Goal: Task Accomplishment & Management: Manage account settings

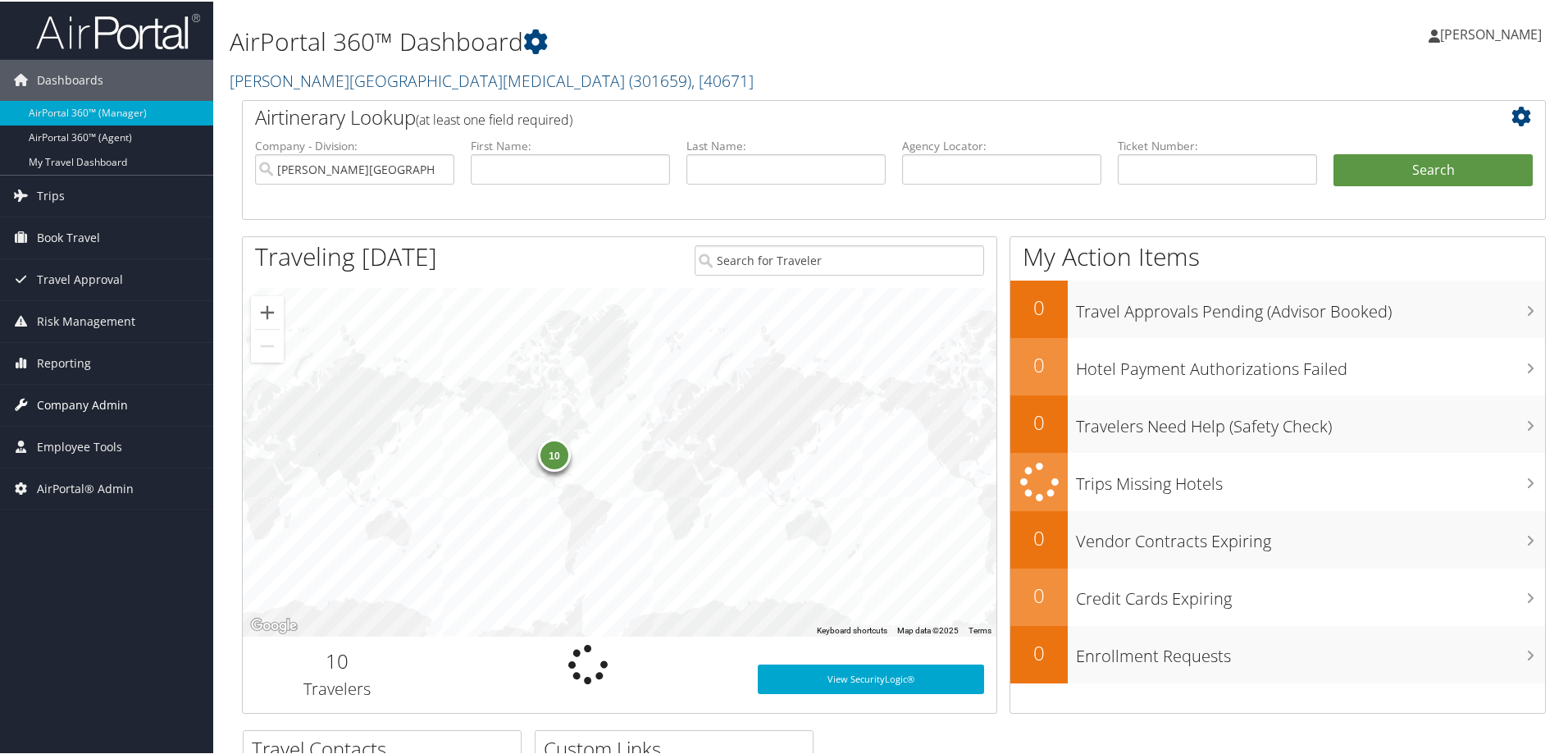
click at [123, 405] on span "Company Admin" at bounding box center [82, 403] width 91 height 41
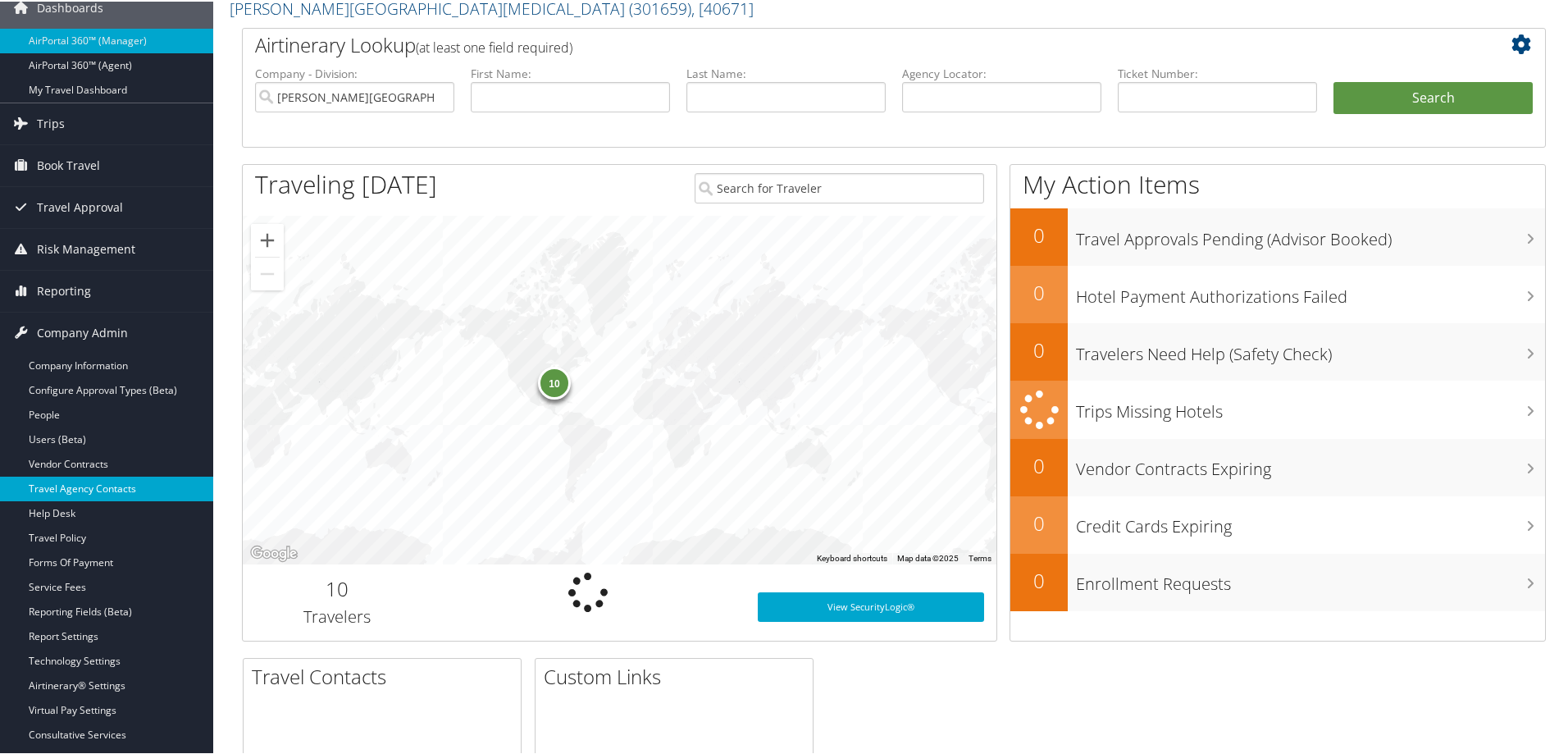
scroll to position [109, 0]
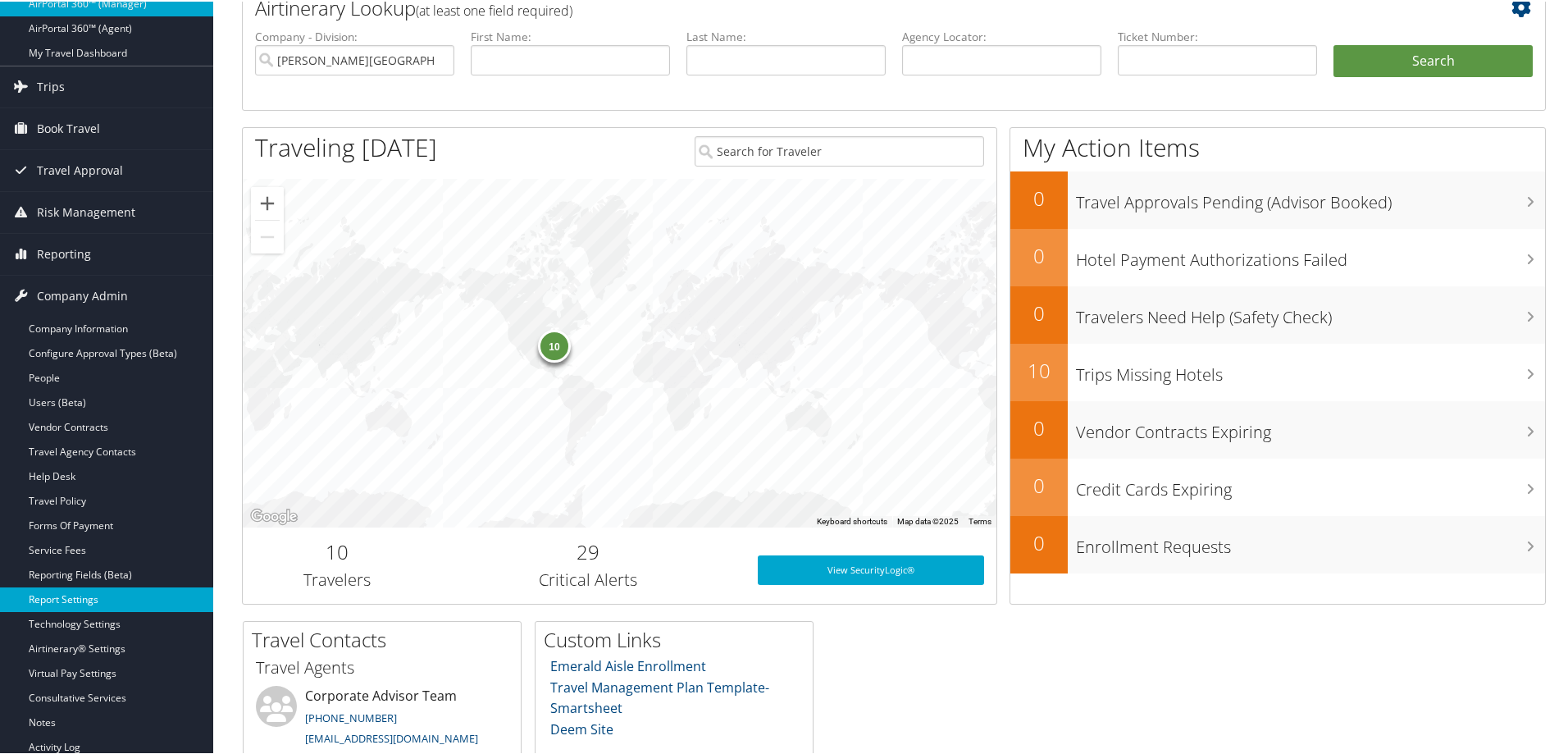
click at [65, 602] on link "Report Settings" at bounding box center [107, 598] width 214 height 25
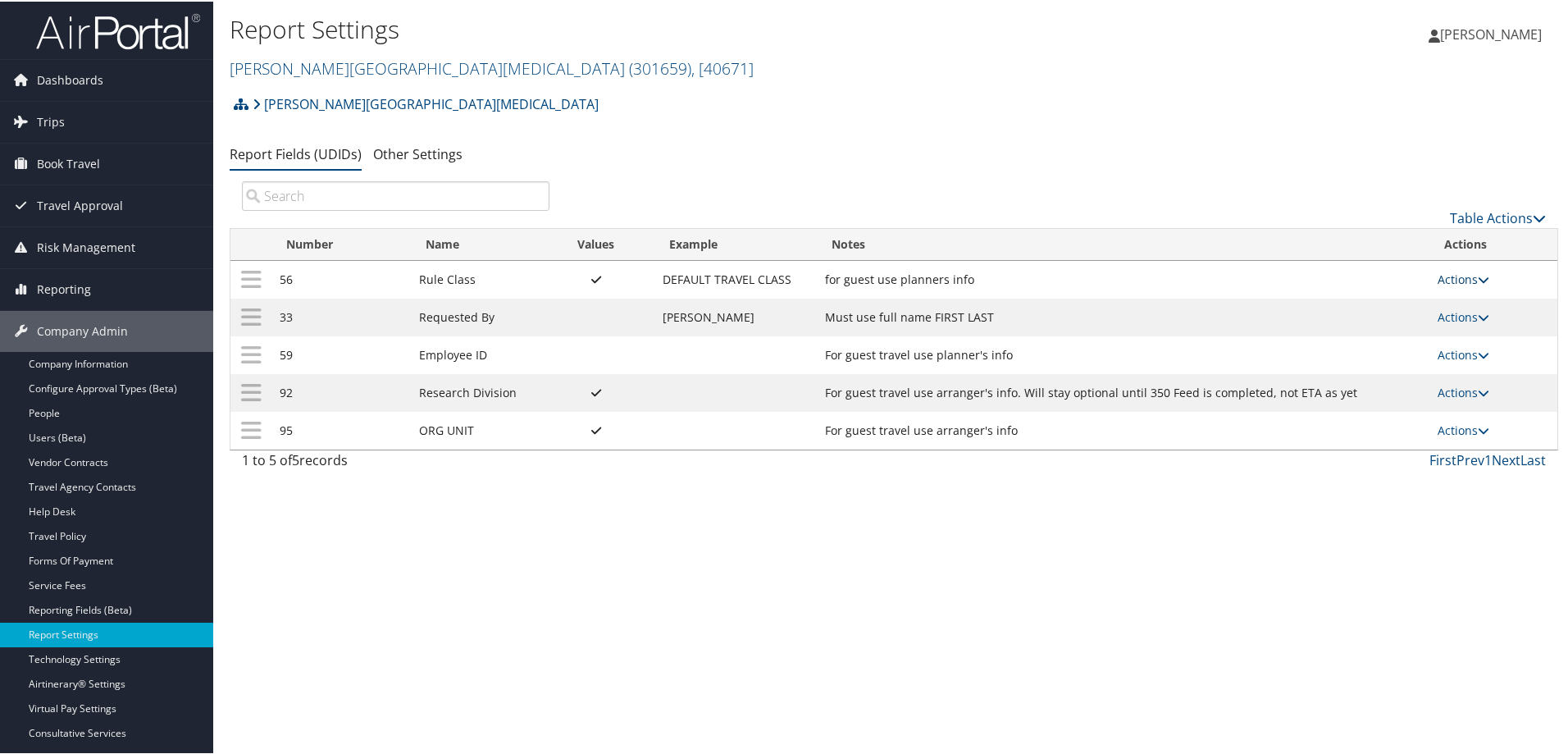
click at [1453, 278] on link "Actions" at bounding box center [1463, 278] width 52 height 16
click at [1420, 307] on link "Update Report Field Values" at bounding box center [1391, 303] width 177 height 28
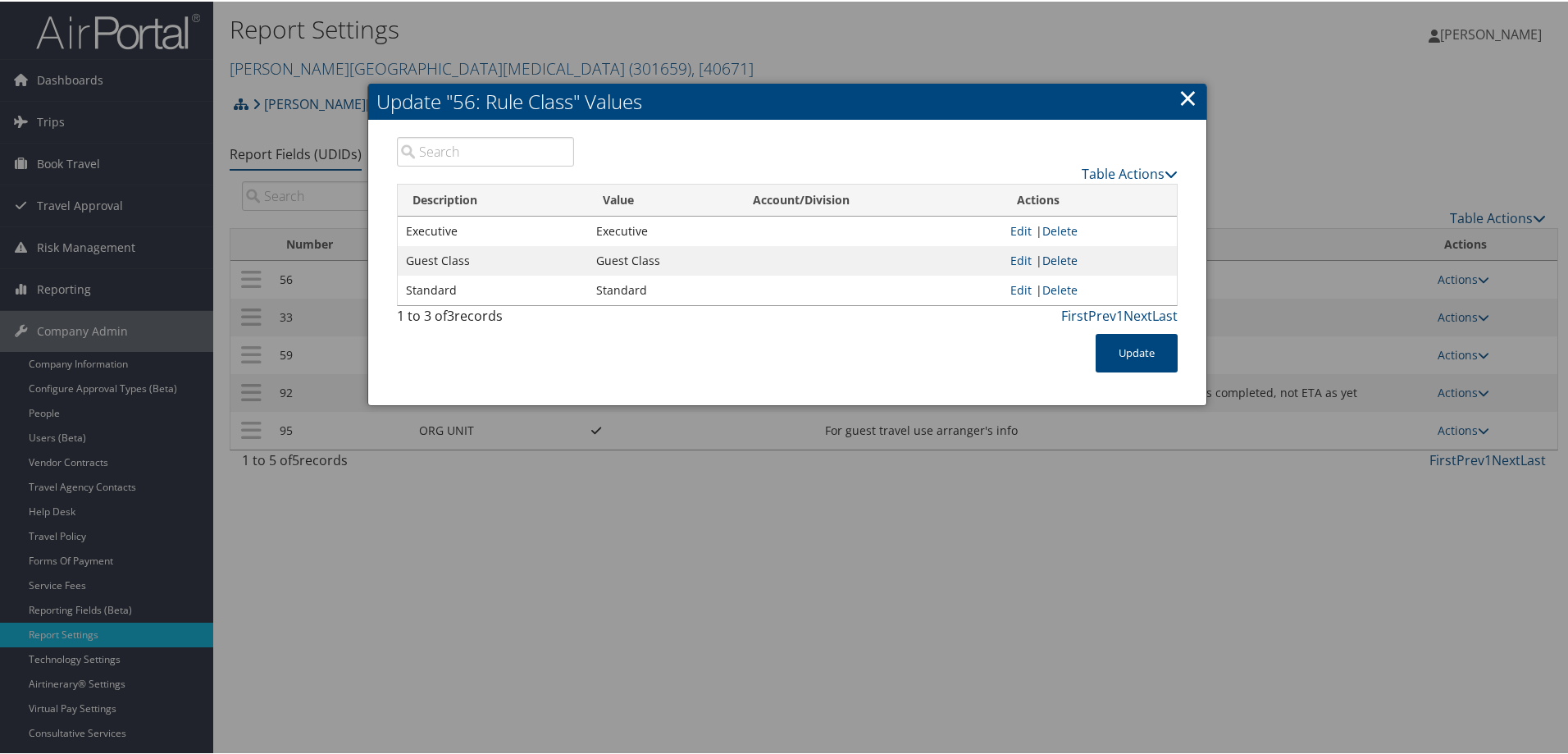
click at [1054, 257] on link "Delete" at bounding box center [1059, 259] width 35 height 16
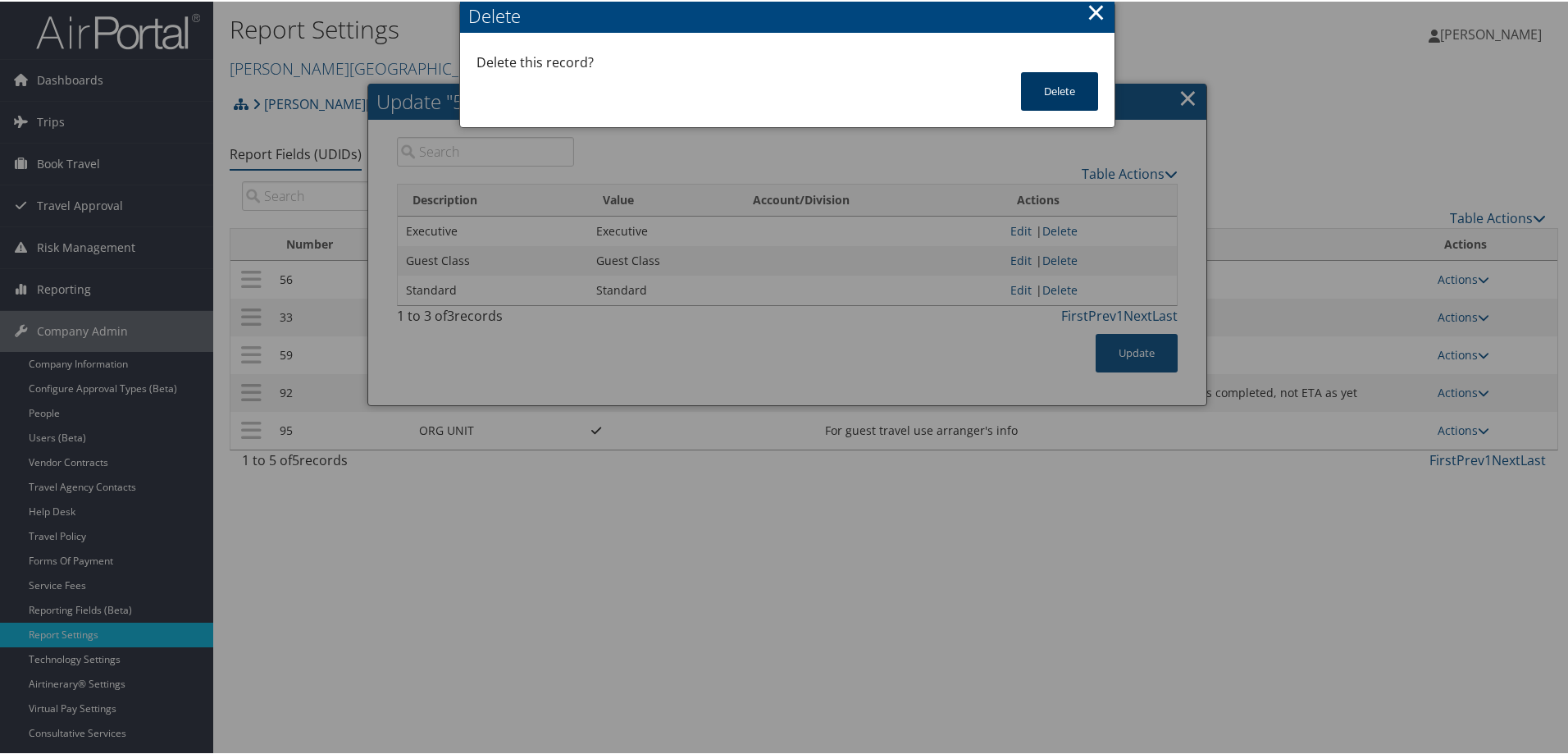
drag, startPoint x: 1042, startPoint y: 98, endPoint x: 1050, endPoint y: 115, distance: 18.8
click at [1043, 98] on button "Delete" at bounding box center [1059, 90] width 77 height 39
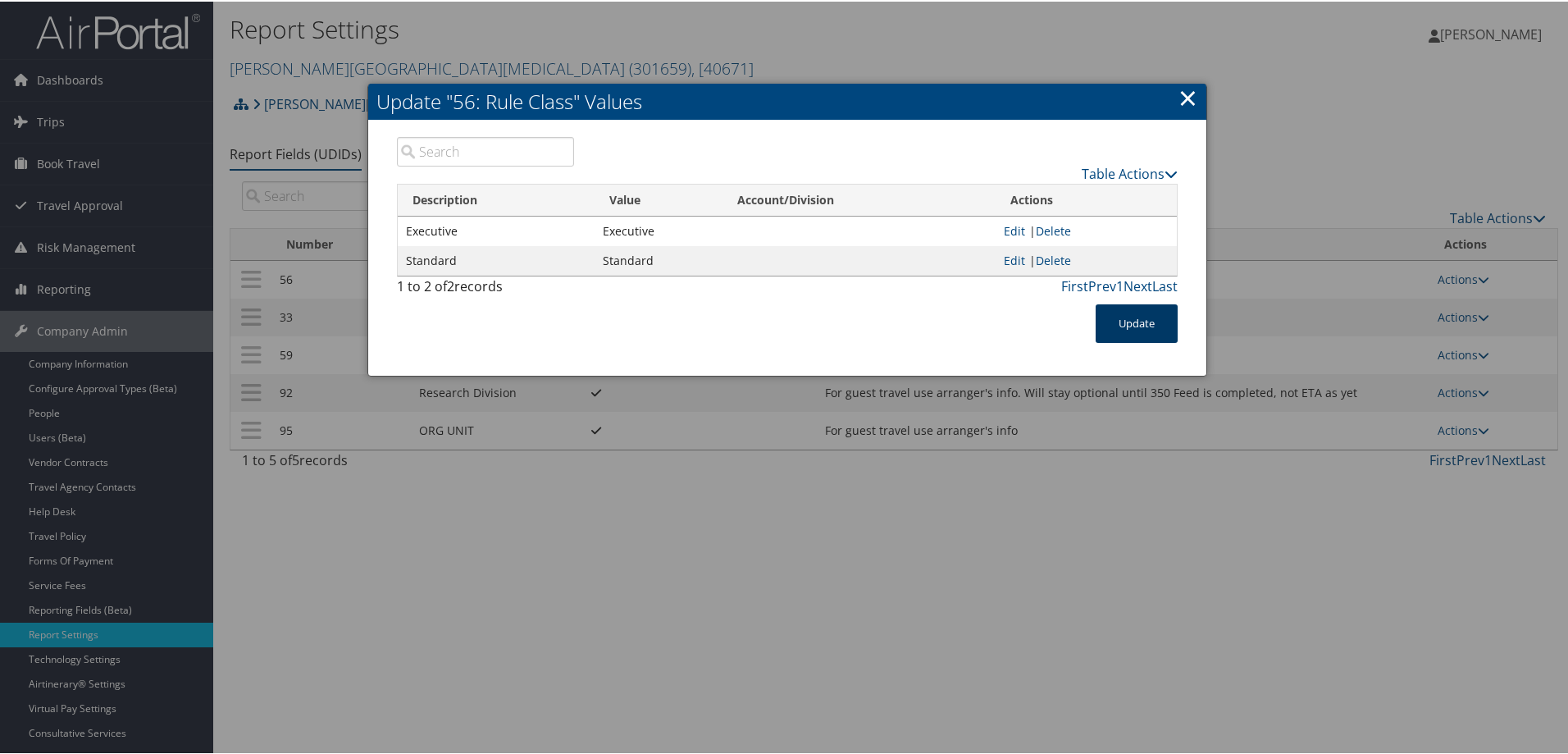
click at [1111, 312] on button "Update" at bounding box center [1136, 322] width 82 height 39
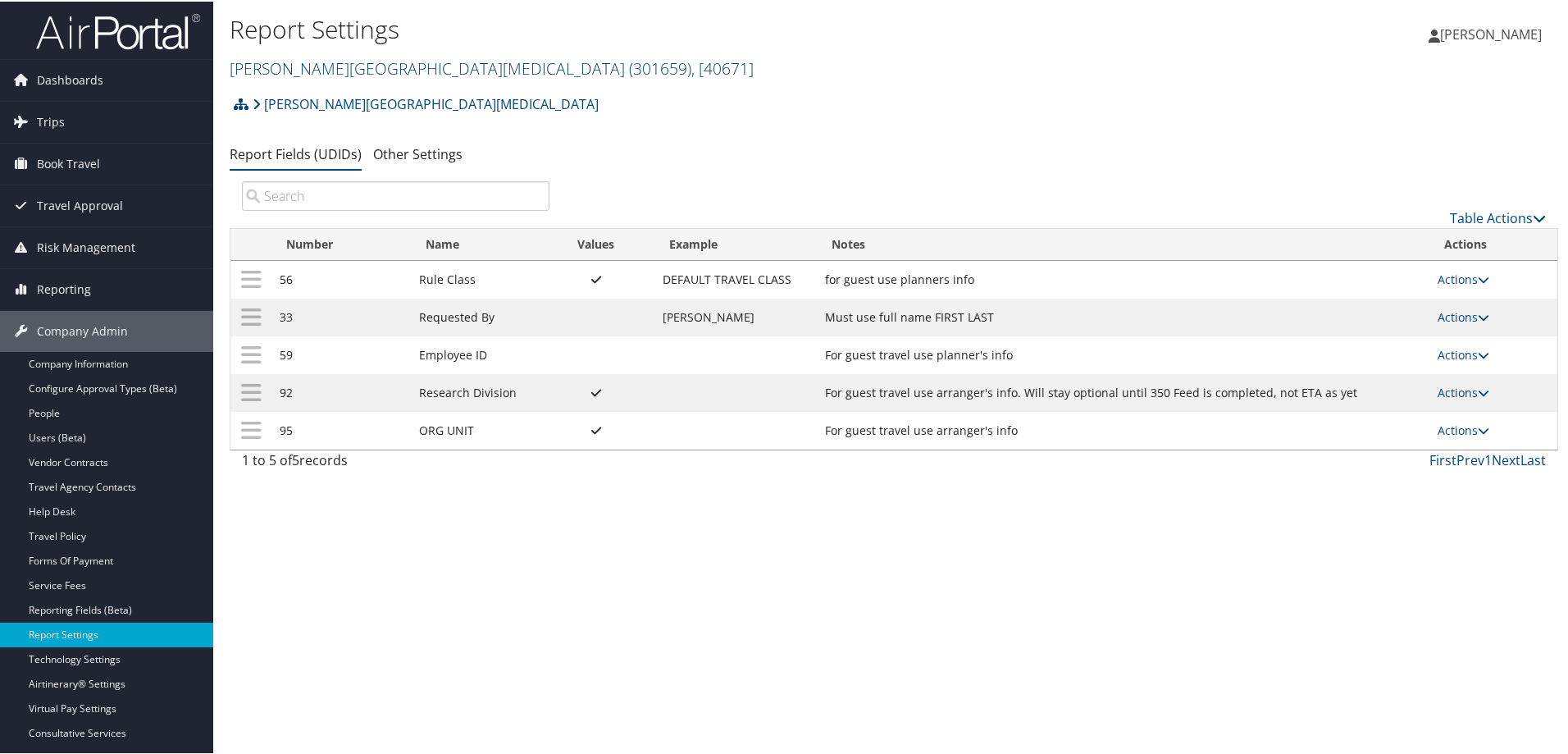
click at [369, 67] on link "Fred Hutchinson Cancer Center ( 301659 ) , [ 40671 ]" at bounding box center [491, 67] width 524 height 22
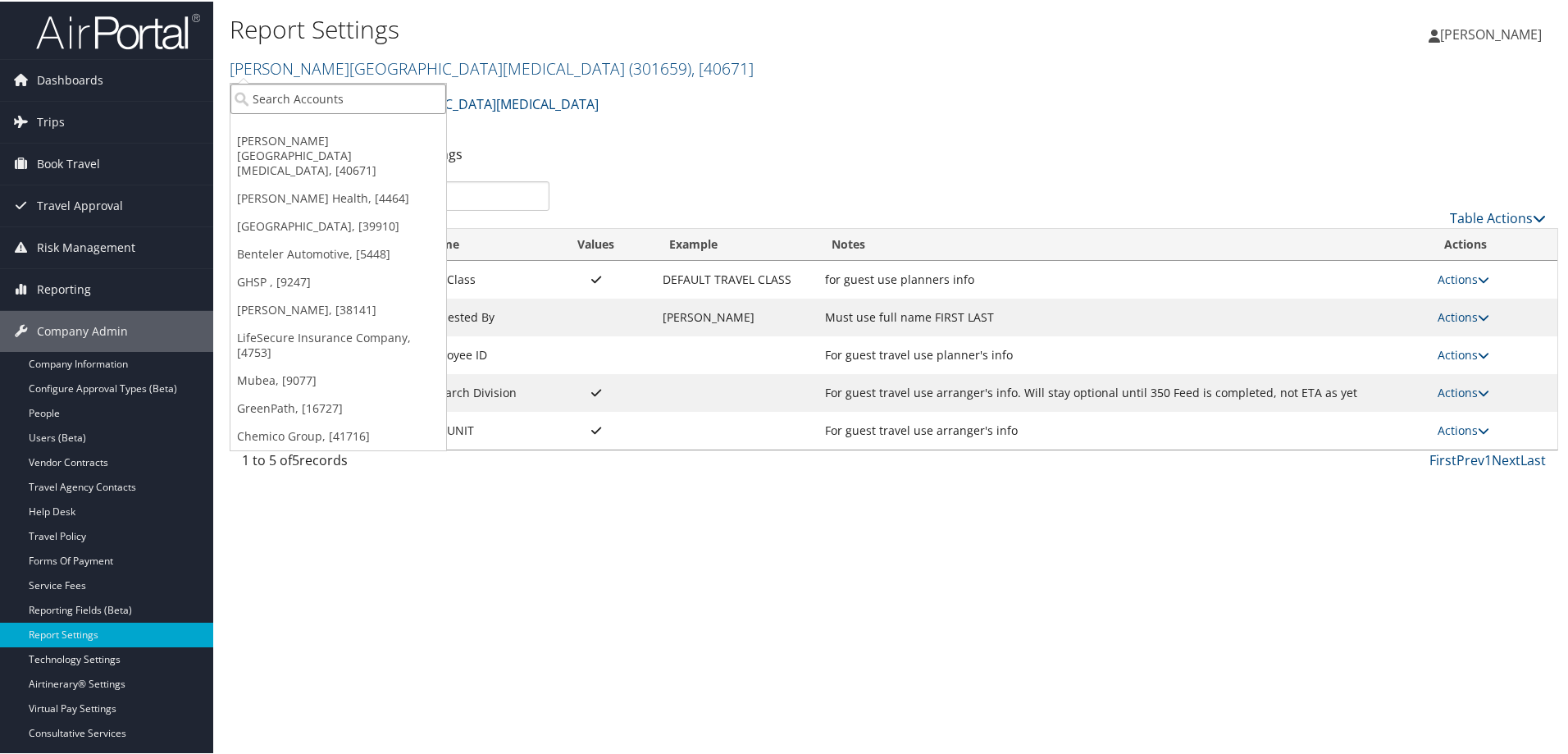
click at [355, 101] on input "search" at bounding box center [338, 97] width 215 height 31
type input "e"
type input "dexsys"
click at [301, 184] on div "Division" at bounding box center [369, 184] width 297 height 15
